Goal: Task Accomplishment & Management: Manage account settings

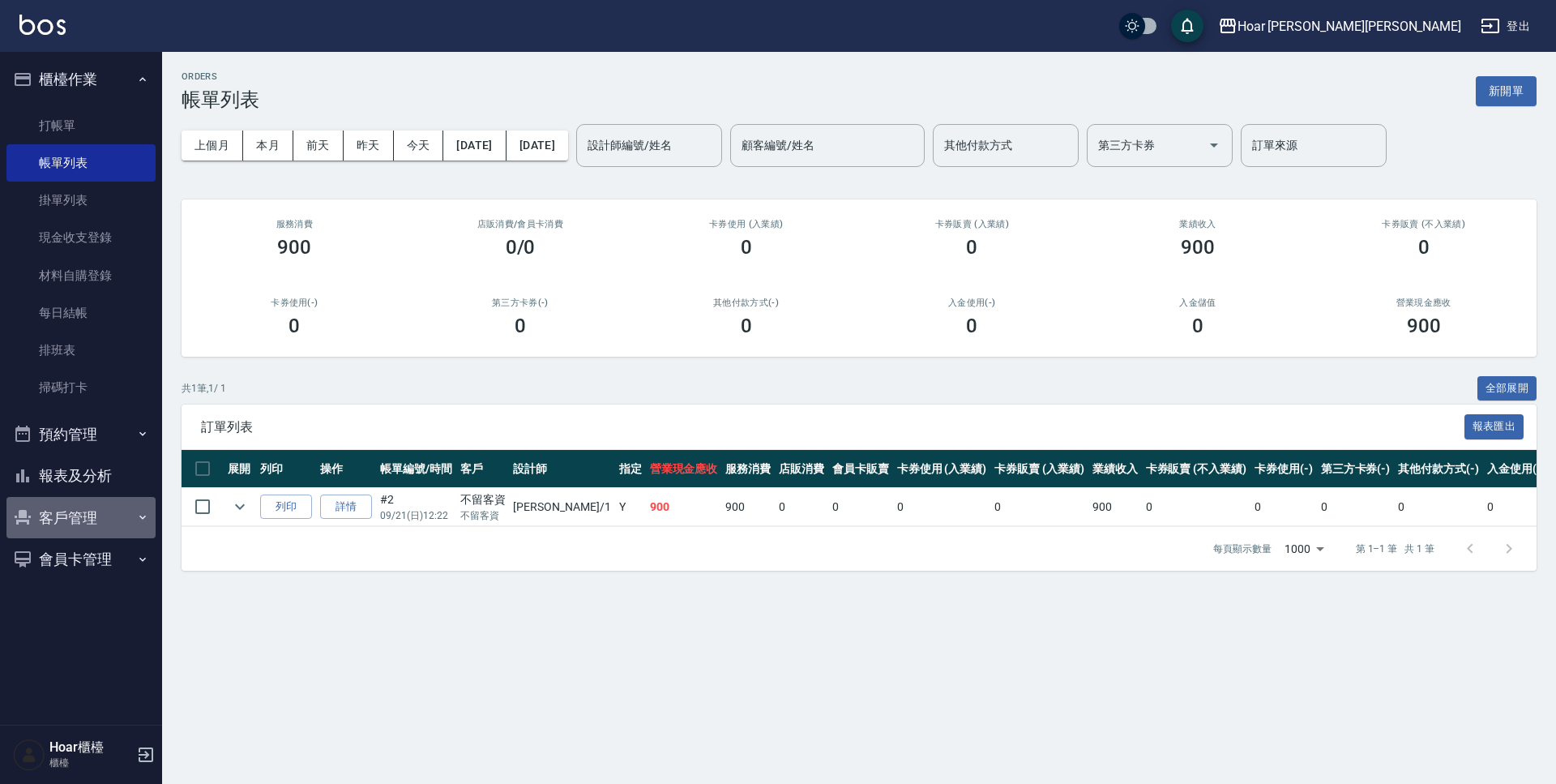
click at [83, 512] on button "客戶管理" at bounding box center [81, 517] width 149 height 42
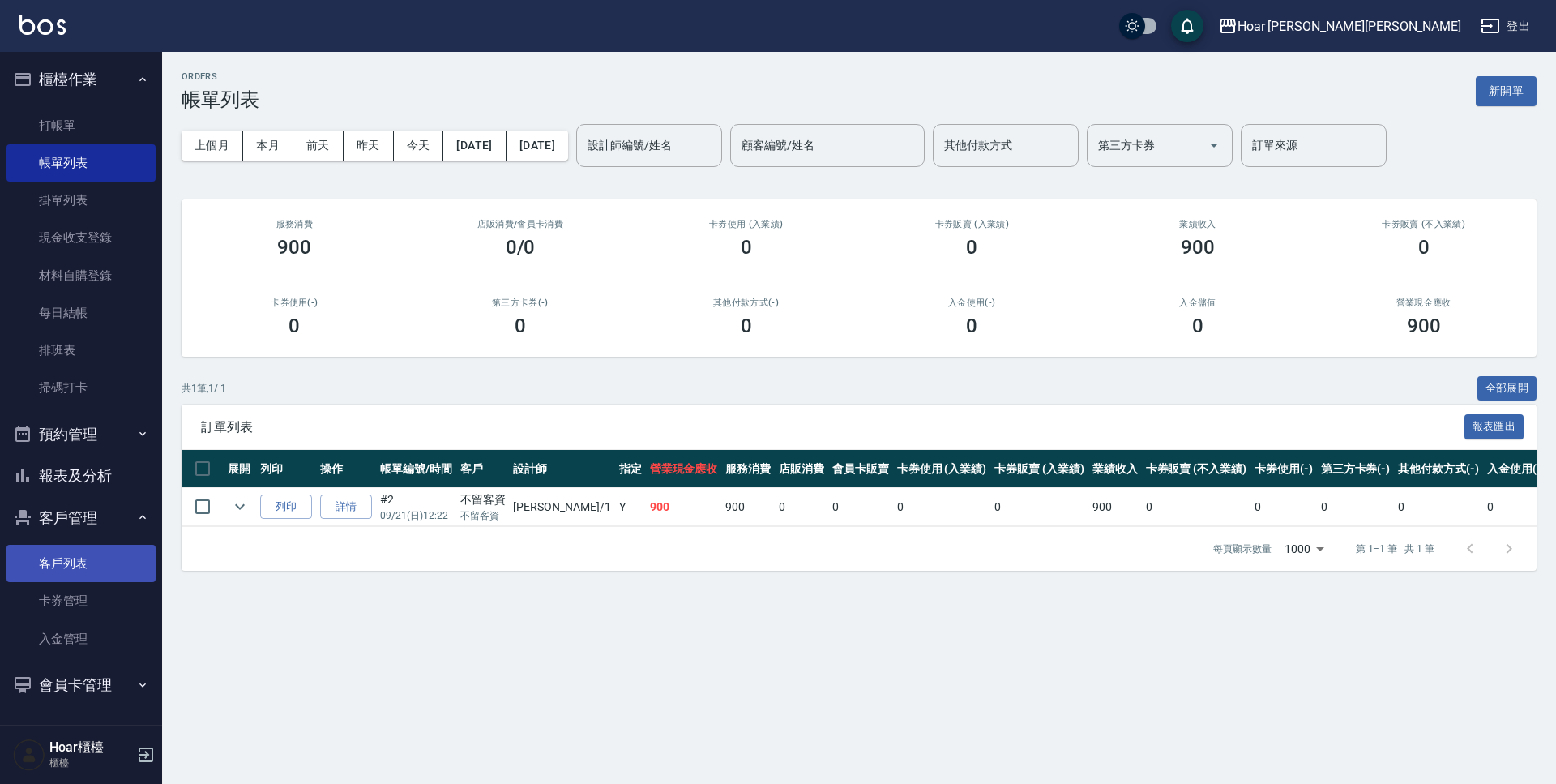
click at [80, 558] on link "客戶列表" at bounding box center [81, 563] width 149 height 37
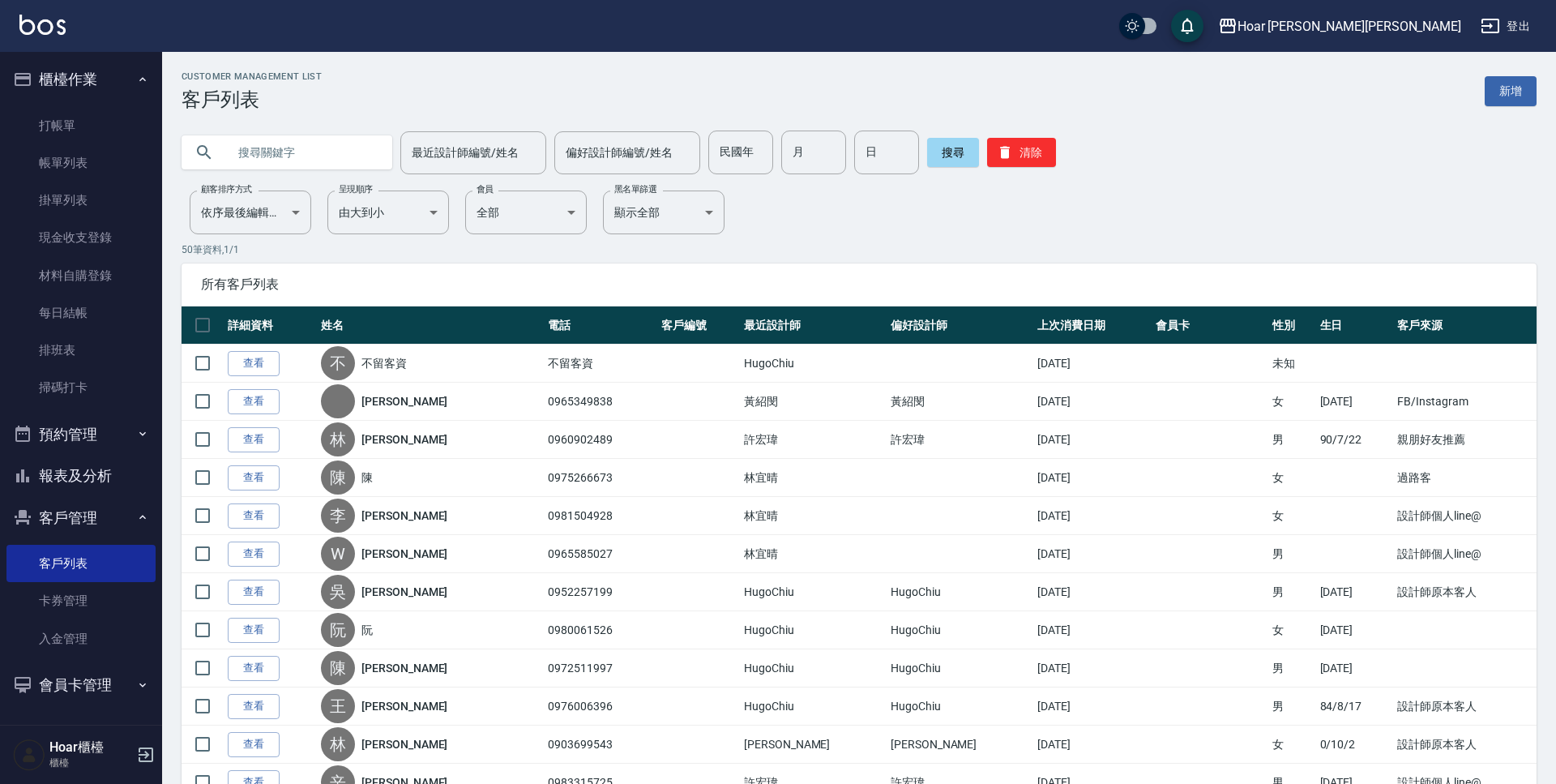
click at [326, 157] on input "text" at bounding box center [303, 152] width 153 height 44
type input "x"
type input "林子"
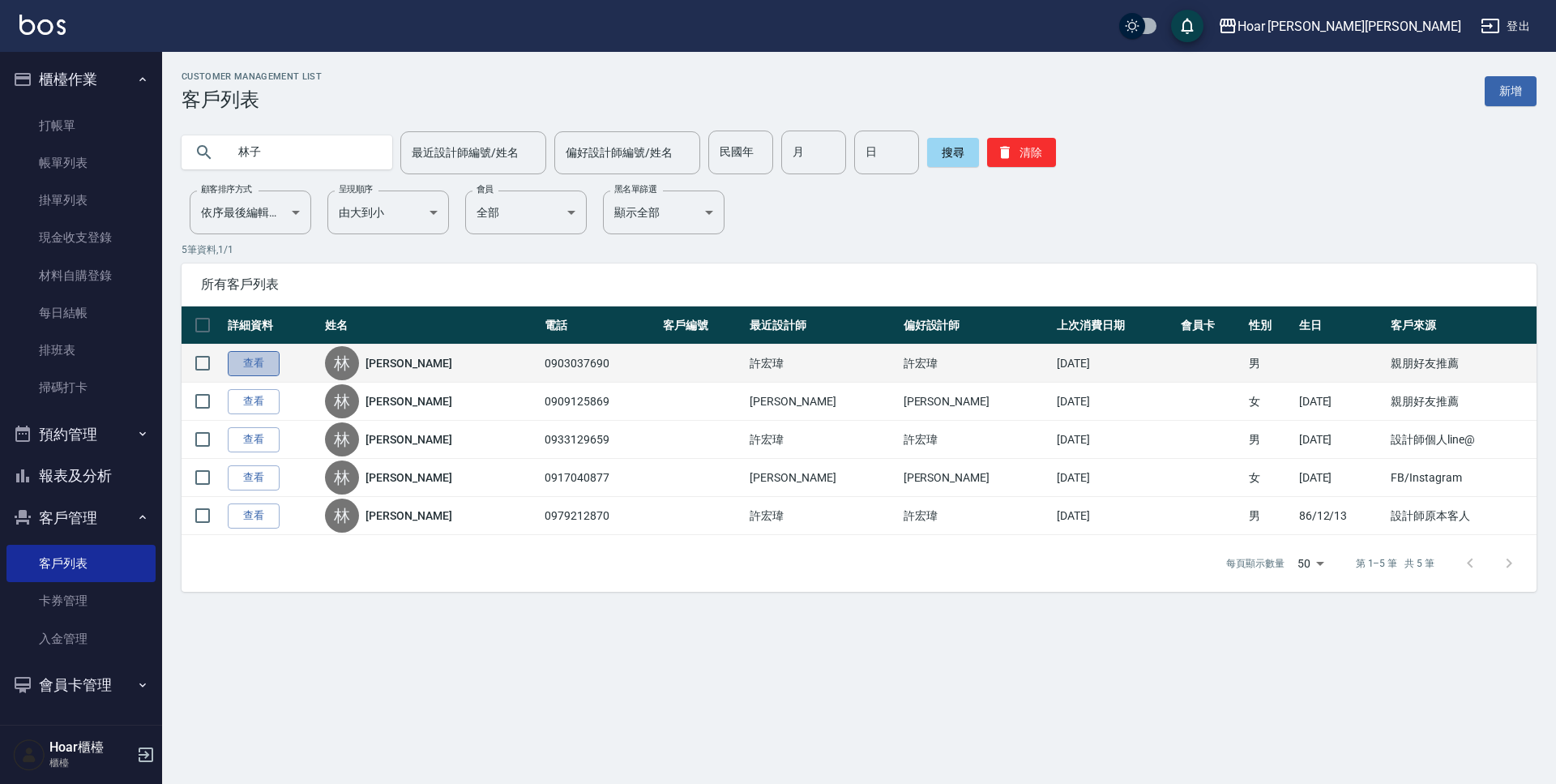
click at [243, 367] on link "查看" at bounding box center [253, 363] width 52 height 25
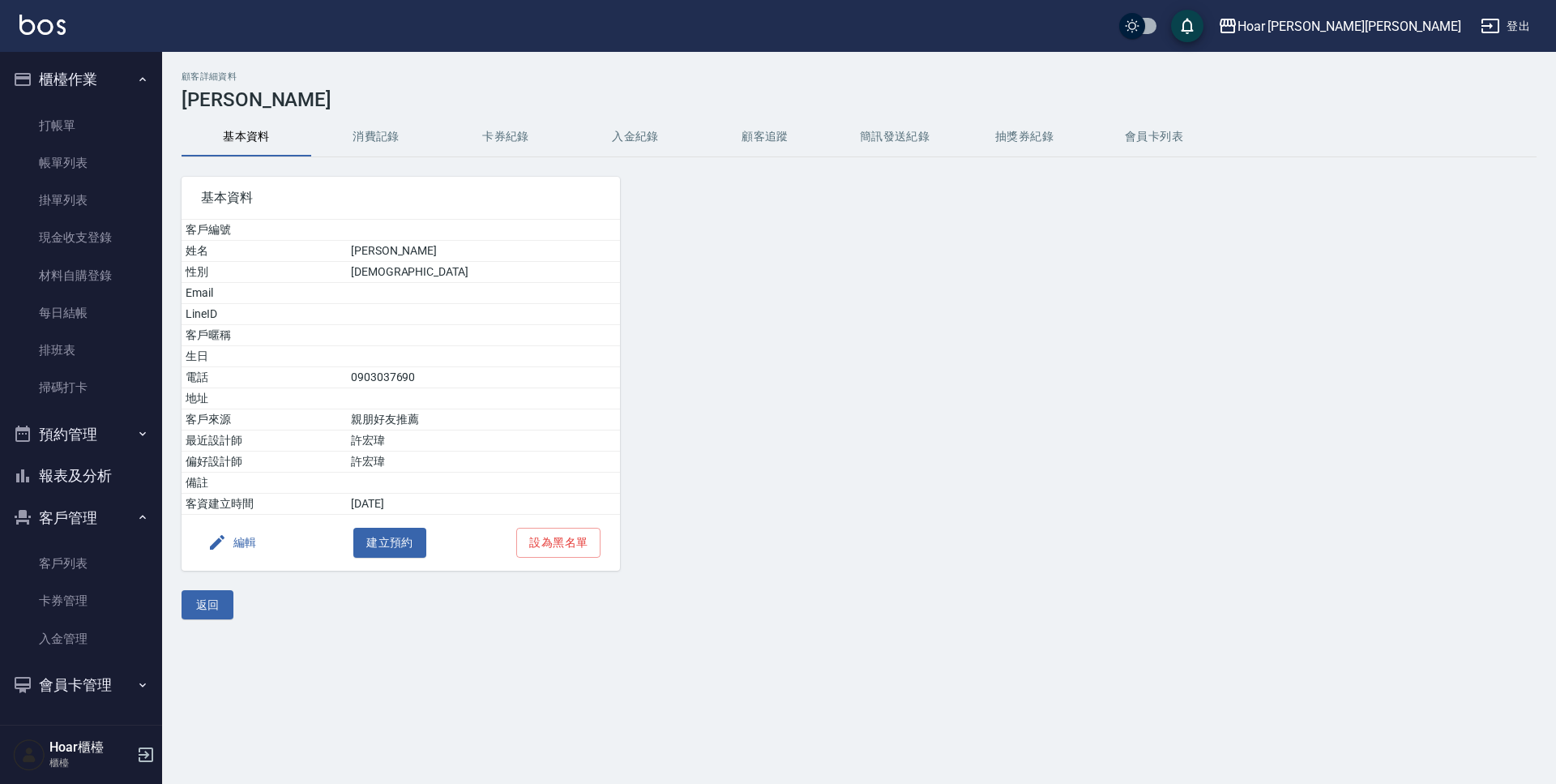
click at [376, 127] on button "消費記錄" at bounding box center [376, 137] width 130 height 39
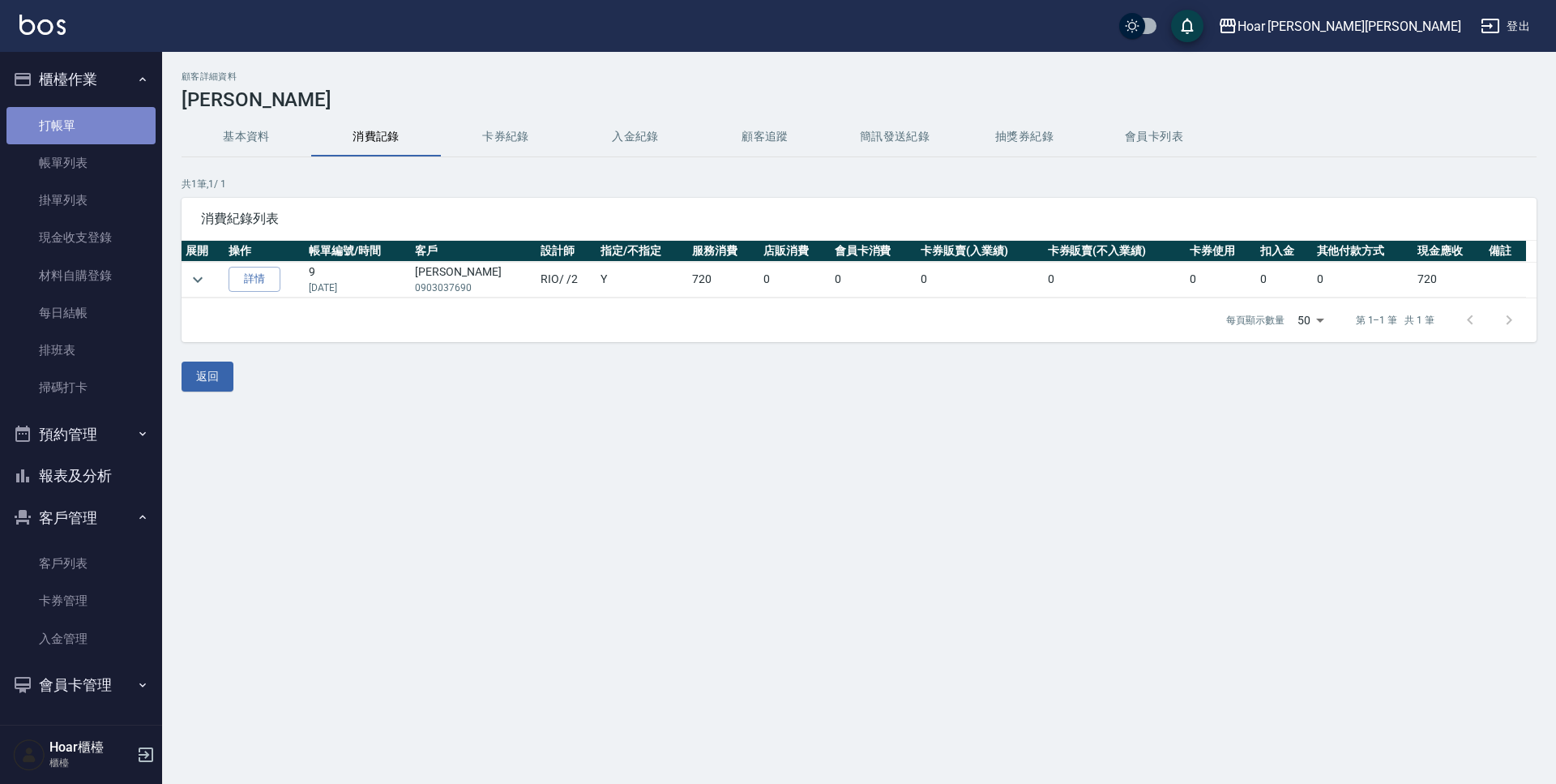
click at [76, 129] on link "打帳單" at bounding box center [81, 125] width 149 height 37
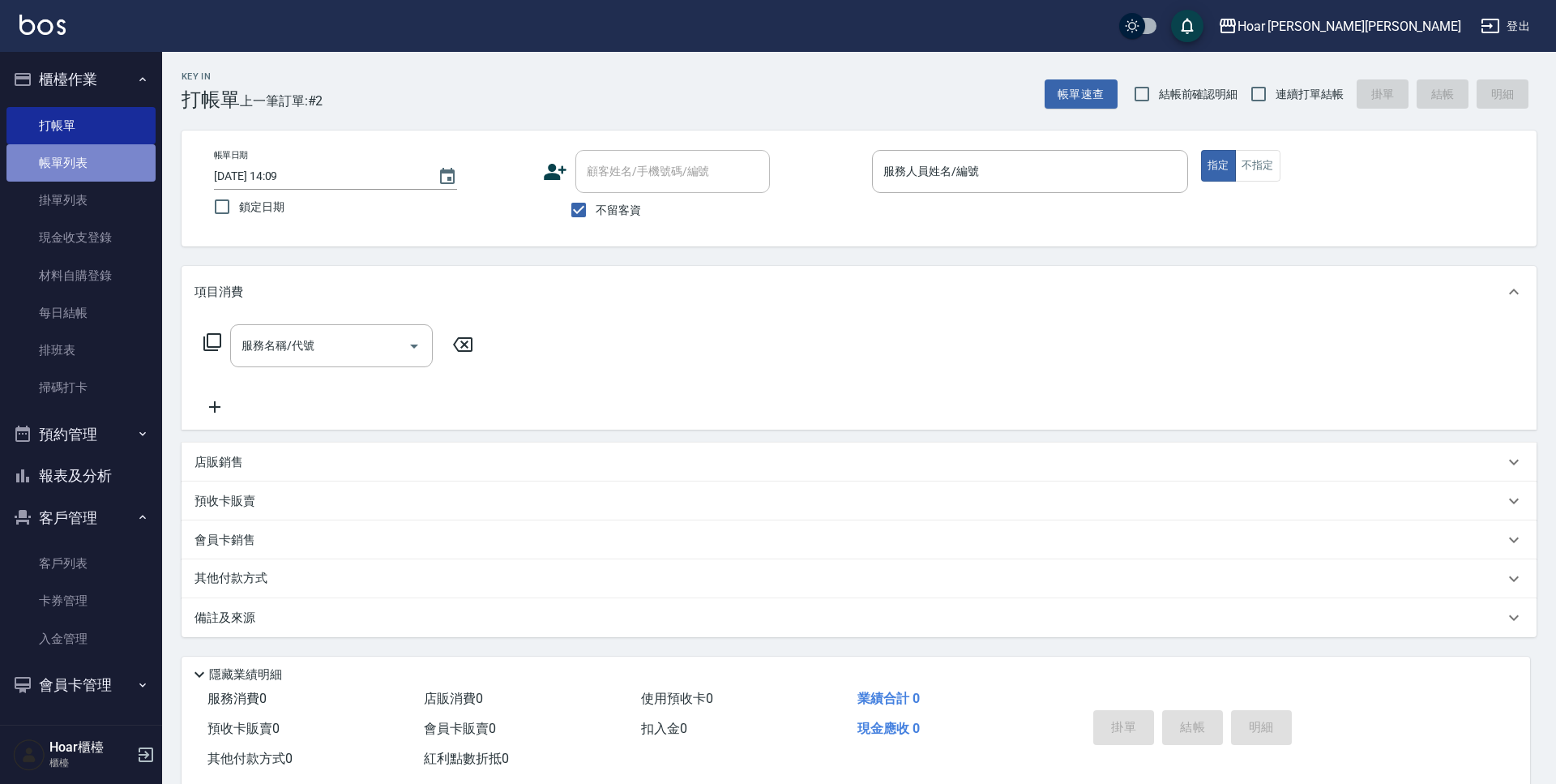
click at [127, 159] on link "帳單列表" at bounding box center [81, 162] width 149 height 37
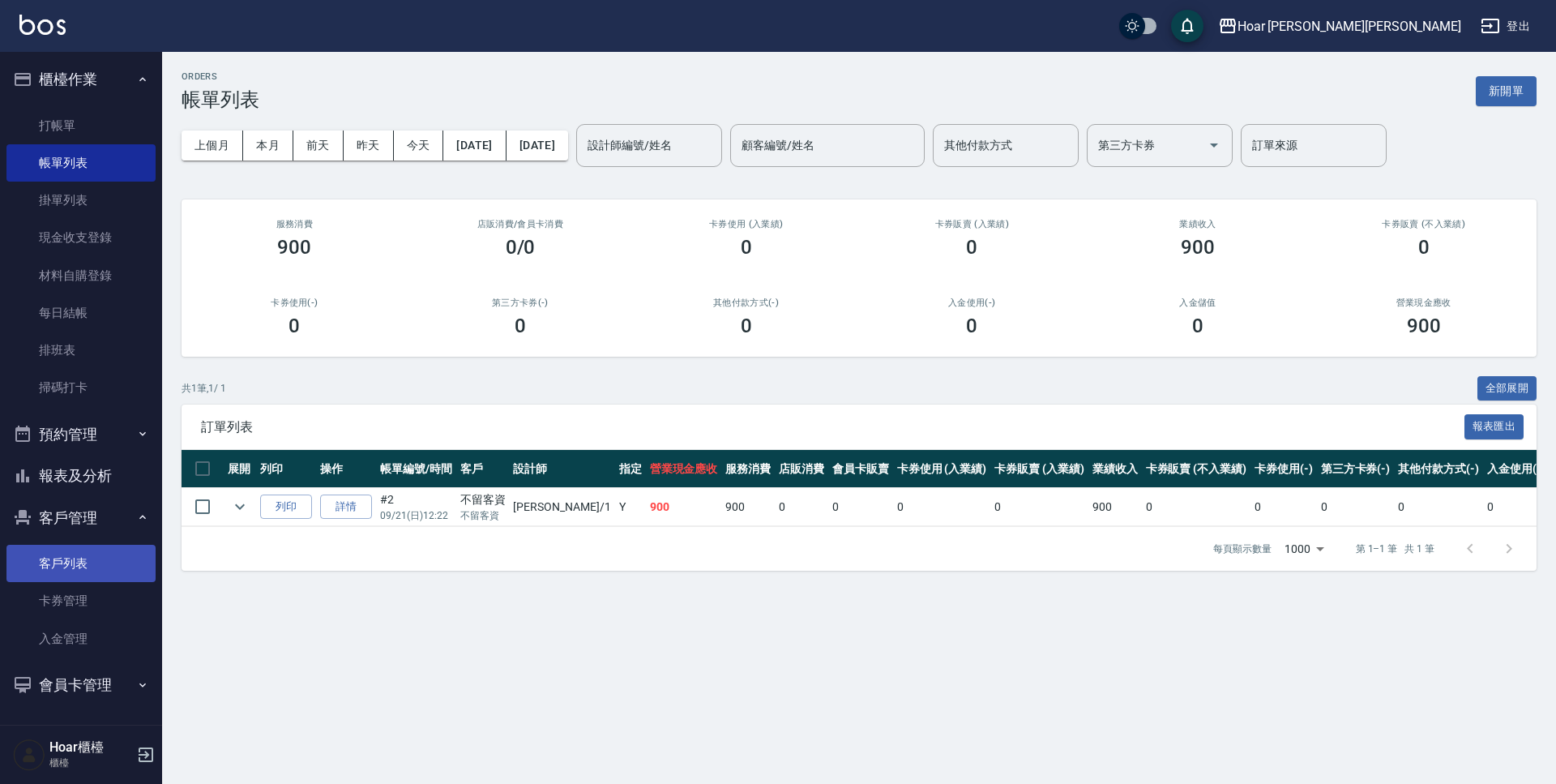
click at [102, 562] on link "客戶列表" at bounding box center [81, 563] width 149 height 37
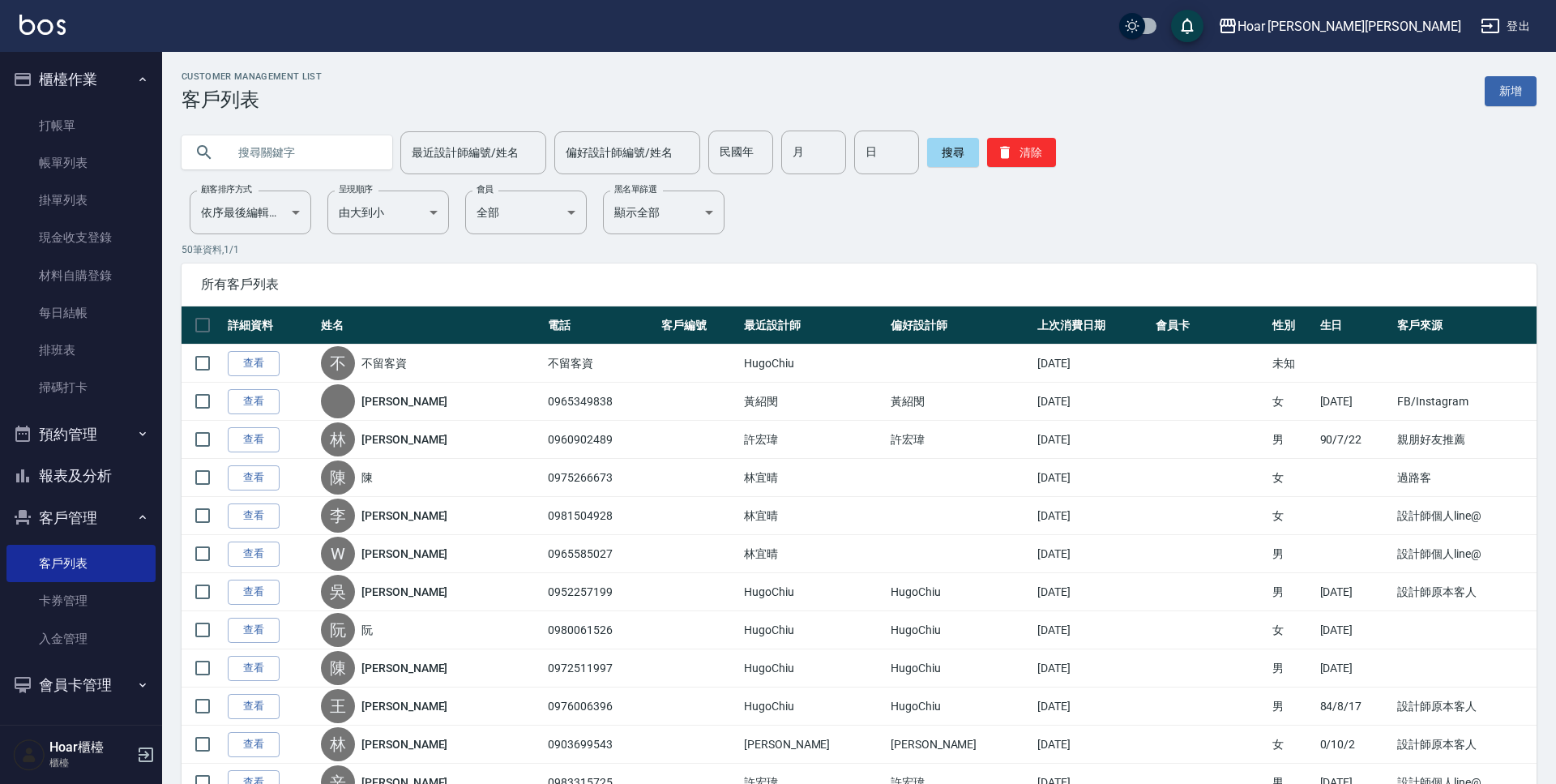
scroll to position [1, 0]
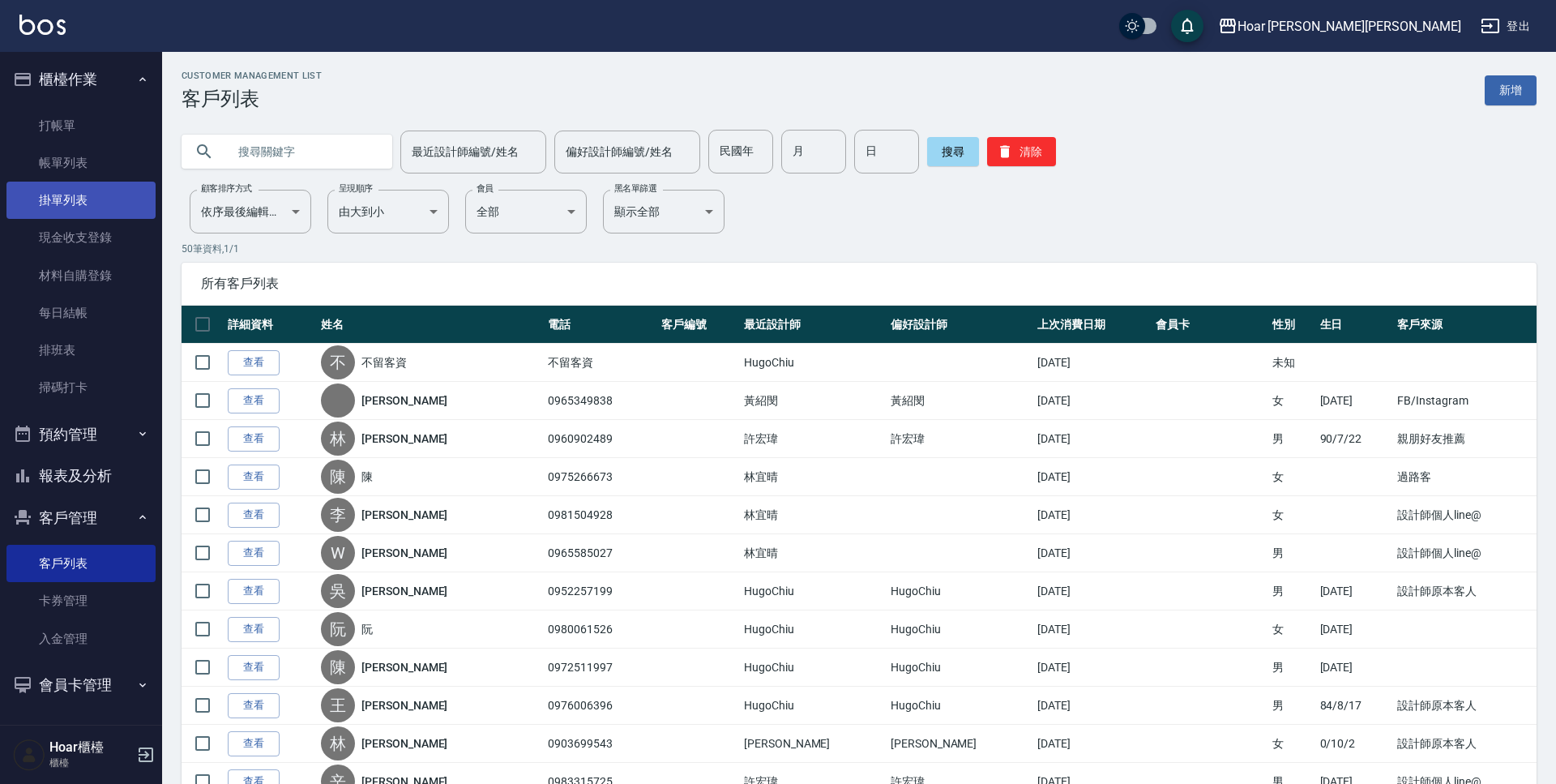
click at [83, 157] on link "帳單列表" at bounding box center [81, 162] width 149 height 37
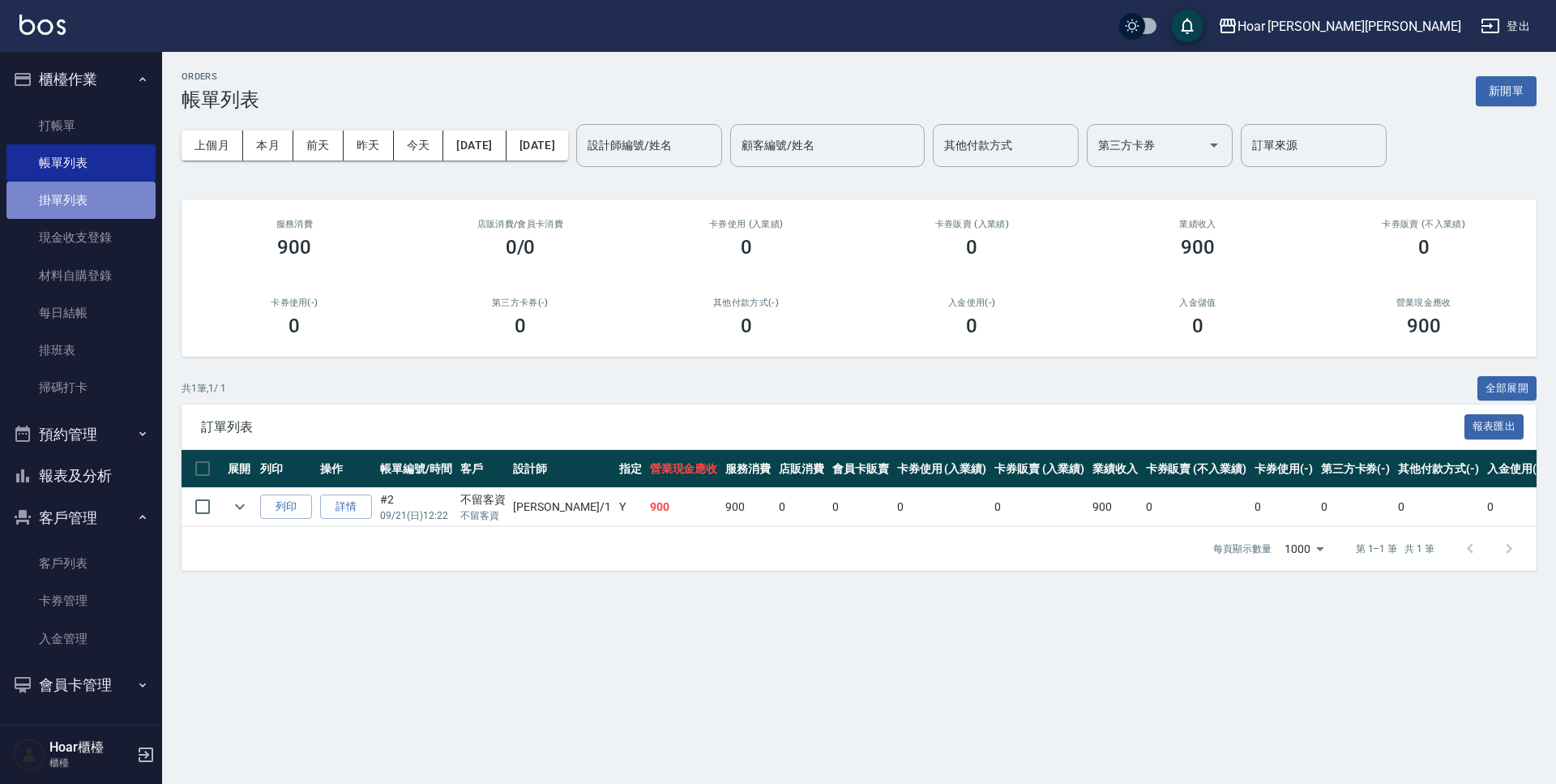
click at [76, 196] on link "掛單列表" at bounding box center [81, 200] width 149 height 37
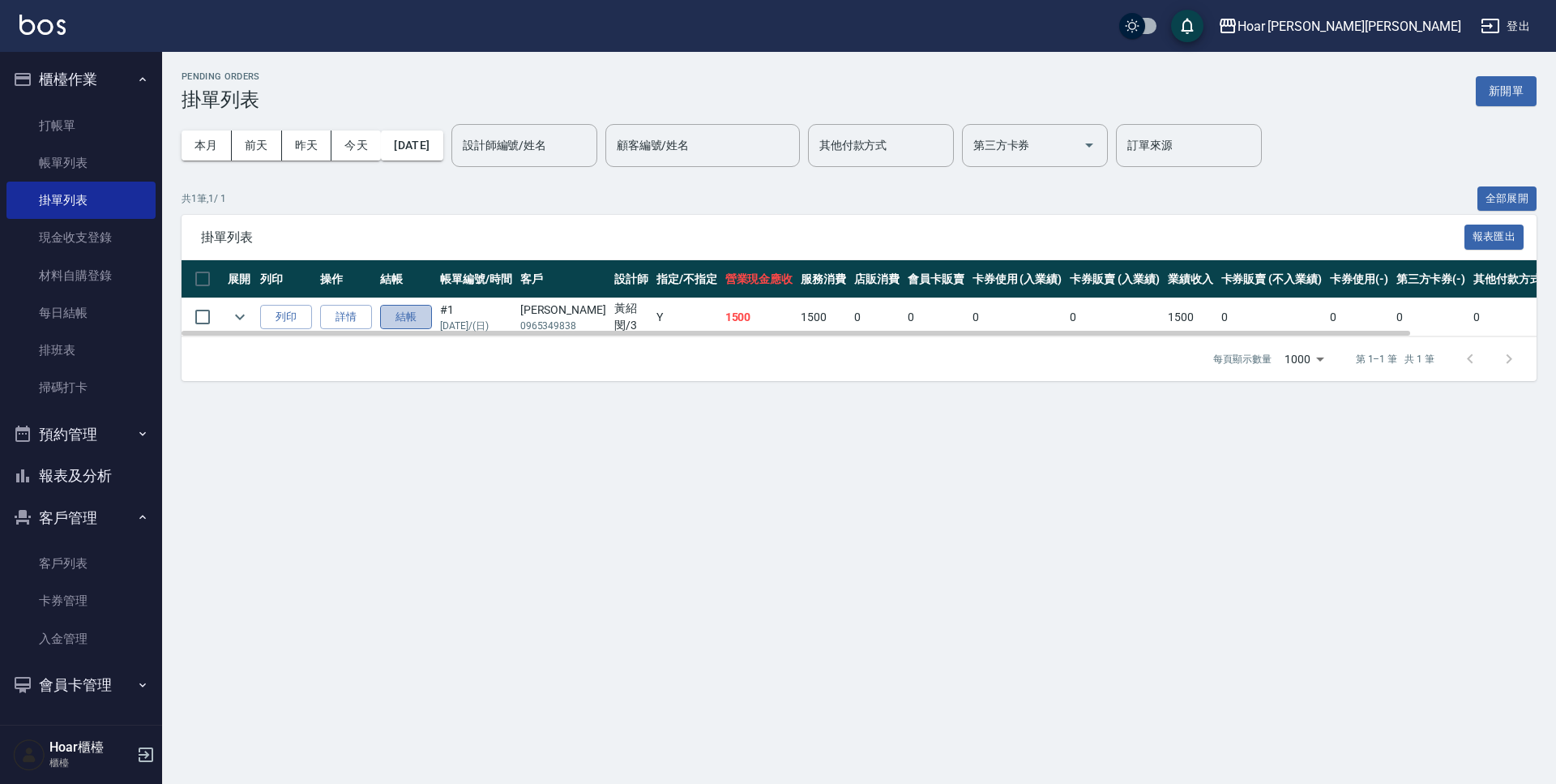
click at [392, 317] on button "結帳" at bounding box center [406, 317] width 52 height 25
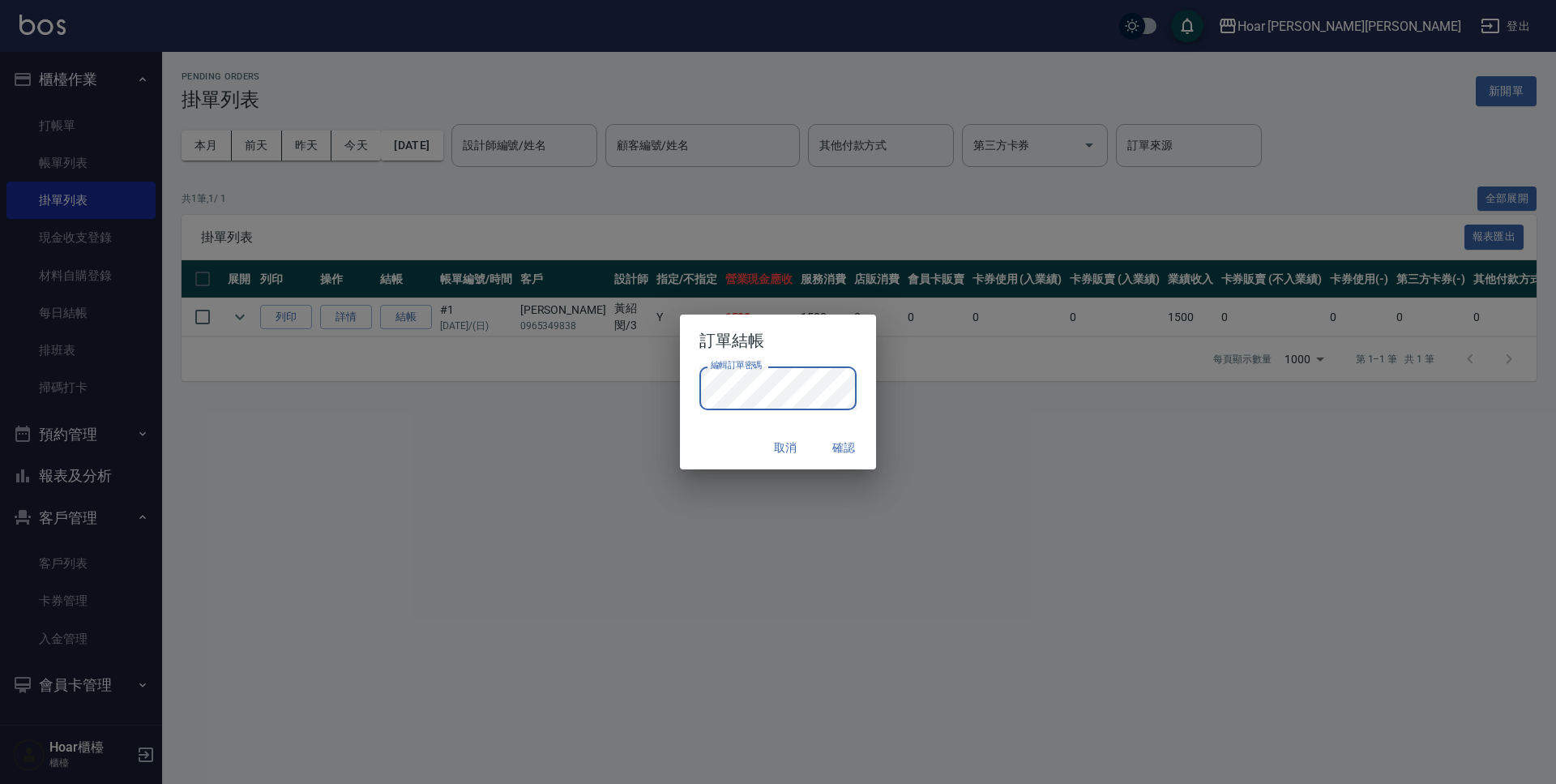
click at [846, 445] on button "確認" at bounding box center [843, 447] width 52 height 30
